Goal: Task Accomplishment & Management: Complete application form

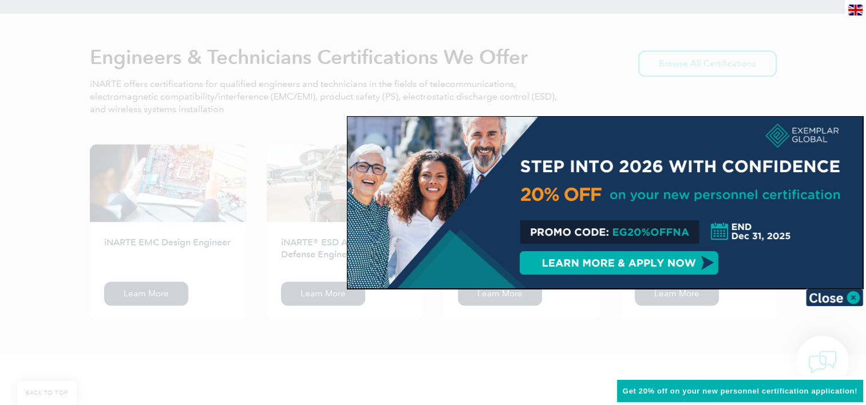
scroll to position [1414, 0]
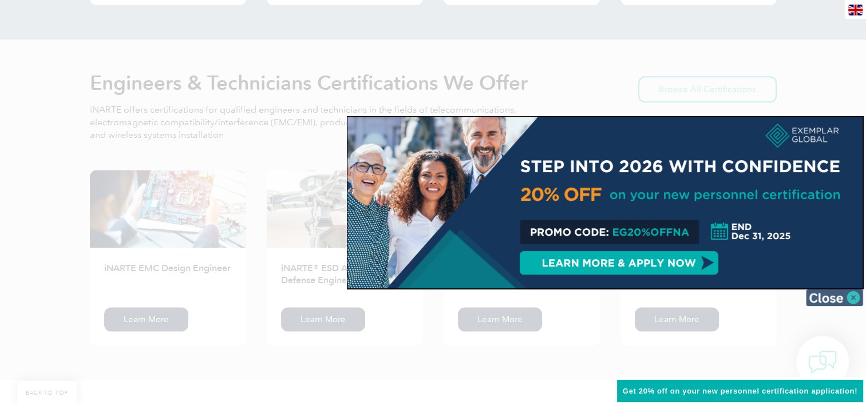
click at [855, 298] on img at bounding box center [834, 297] width 57 height 17
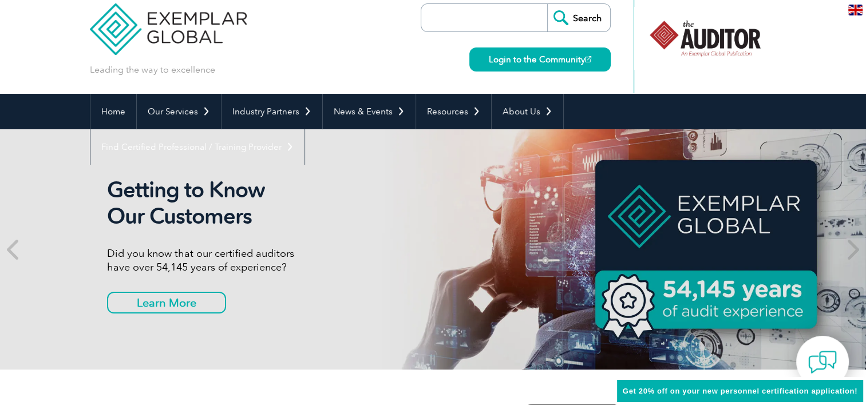
scroll to position [0, 0]
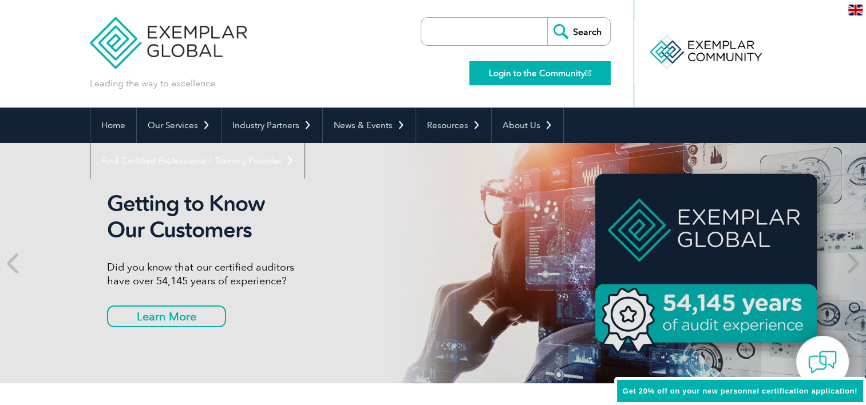
click at [529, 77] on link "Login to the Community" at bounding box center [540, 73] width 141 height 24
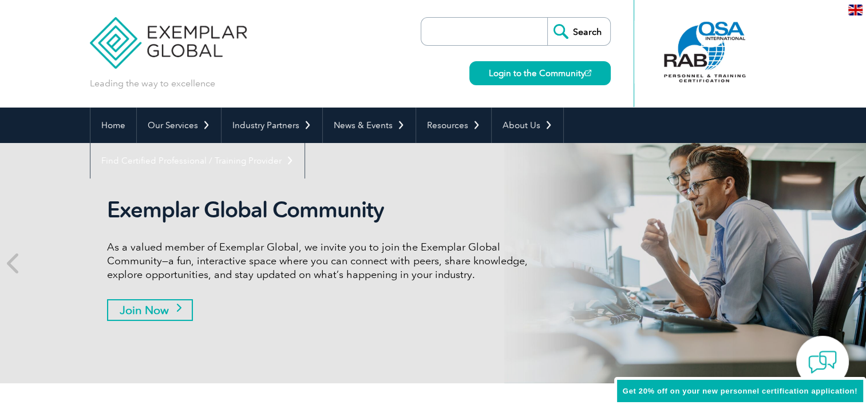
click at [182, 307] on link "Join Now" at bounding box center [150, 310] width 86 height 22
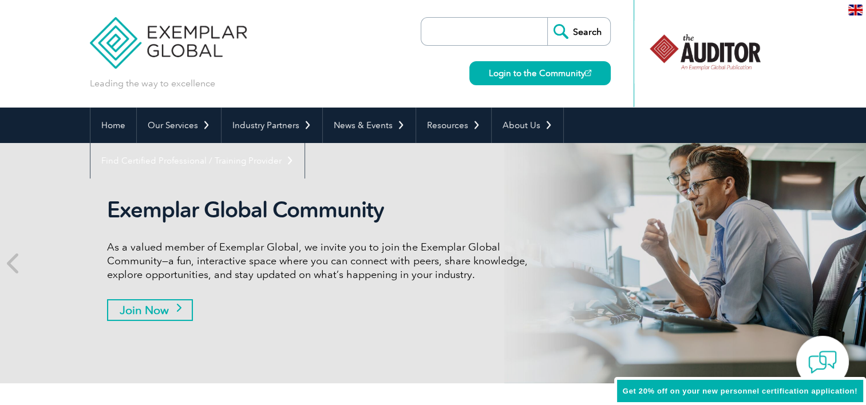
click at [153, 312] on link "Join Now" at bounding box center [150, 310] width 86 height 22
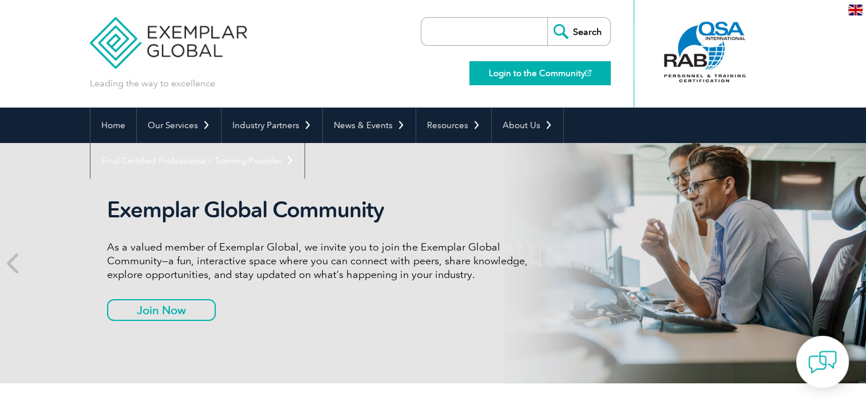
click at [534, 76] on link "Login to the Community" at bounding box center [540, 73] width 141 height 24
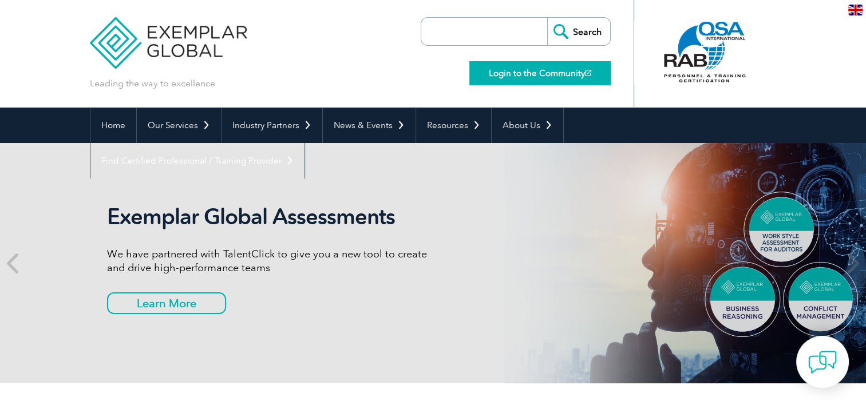
click at [542, 74] on link "Login to the Community" at bounding box center [540, 73] width 141 height 24
